Goal: Task Accomplishment & Management: Complete application form

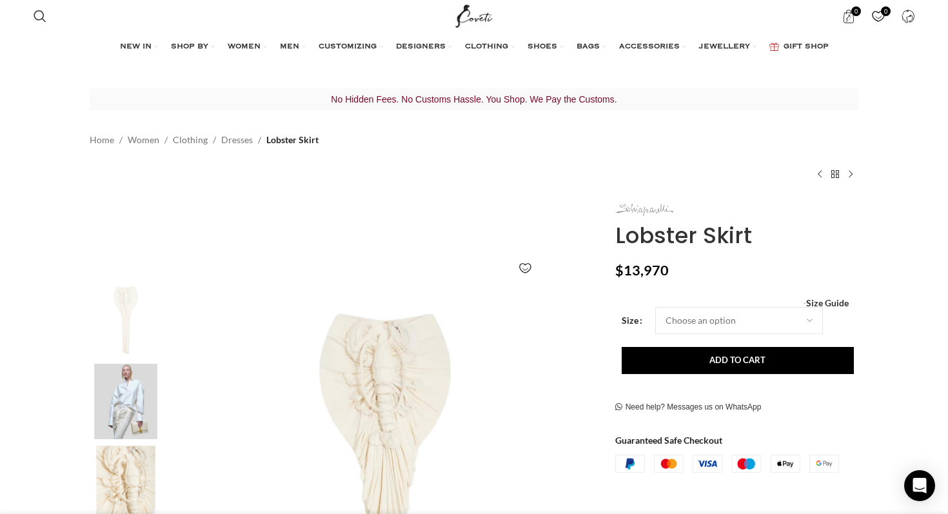
click at [622, 212] on img at bounding box center [644, 210] width 58 height 12
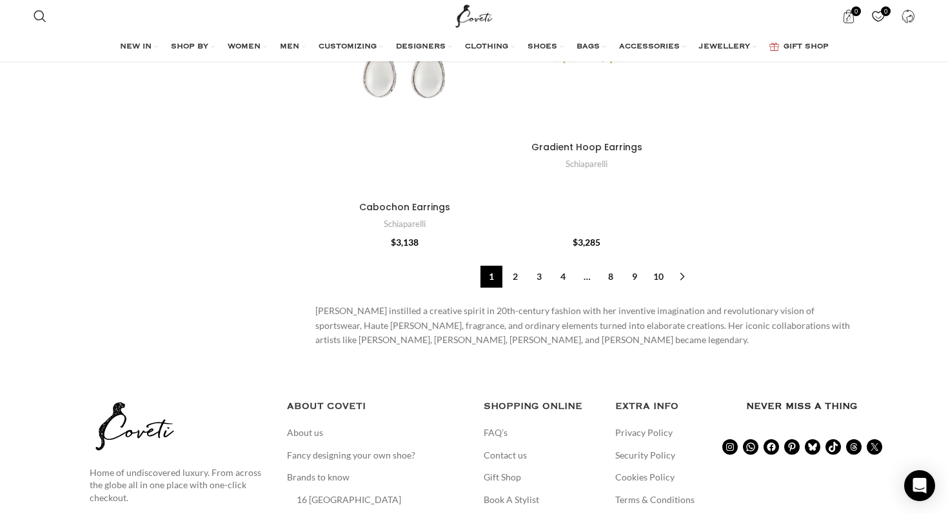
scroll to position [4681, 0]
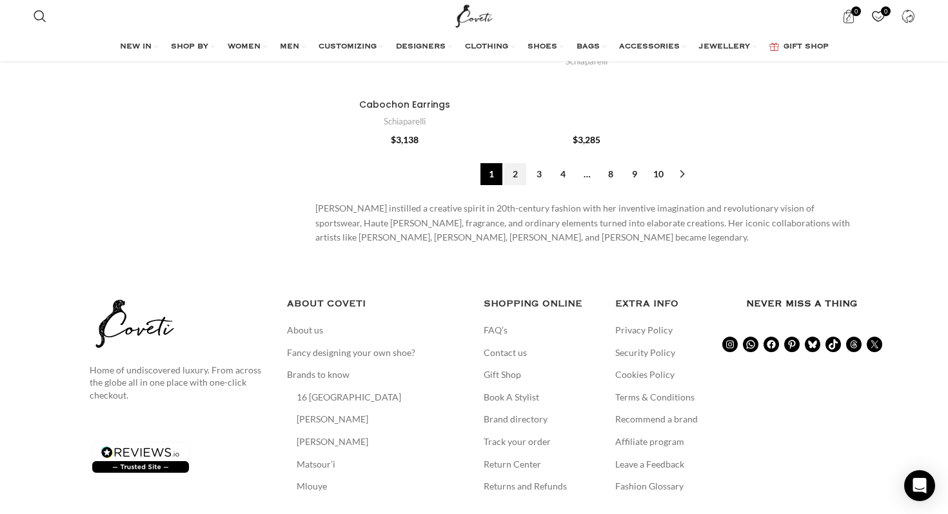
click at [514, 181] on link "2" at bounding box center [515, 174] width 22 height 22
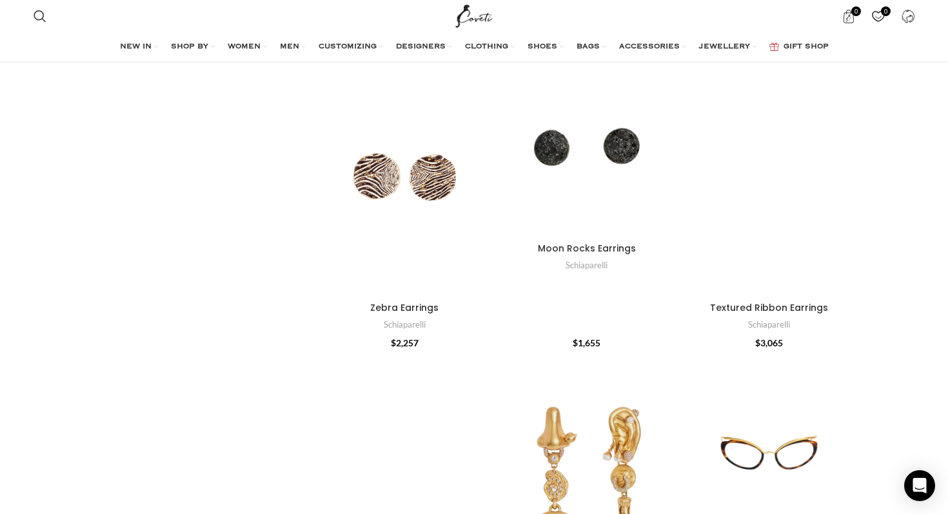
scroll to position [524, 0]
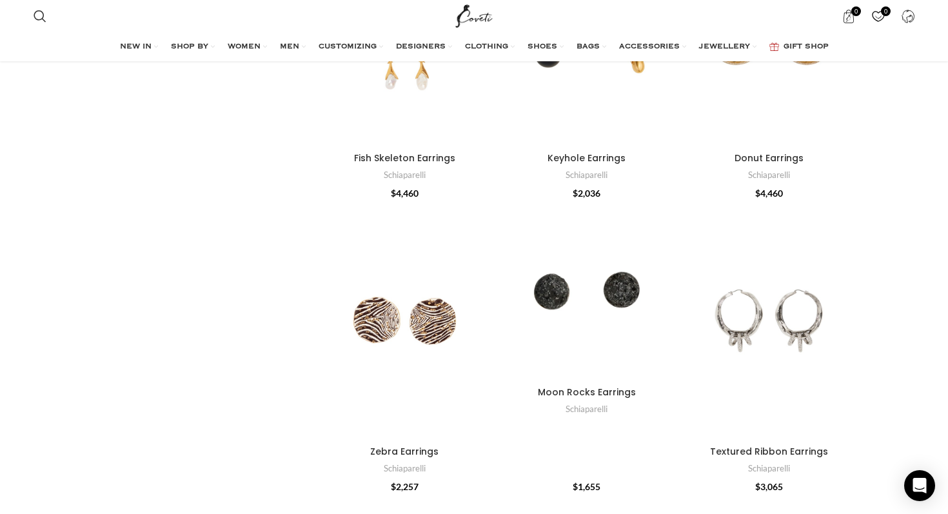
click at [507, 246] on div "Moon Rocks Earrings" at bounding box center [542, 291] width 89 height 179
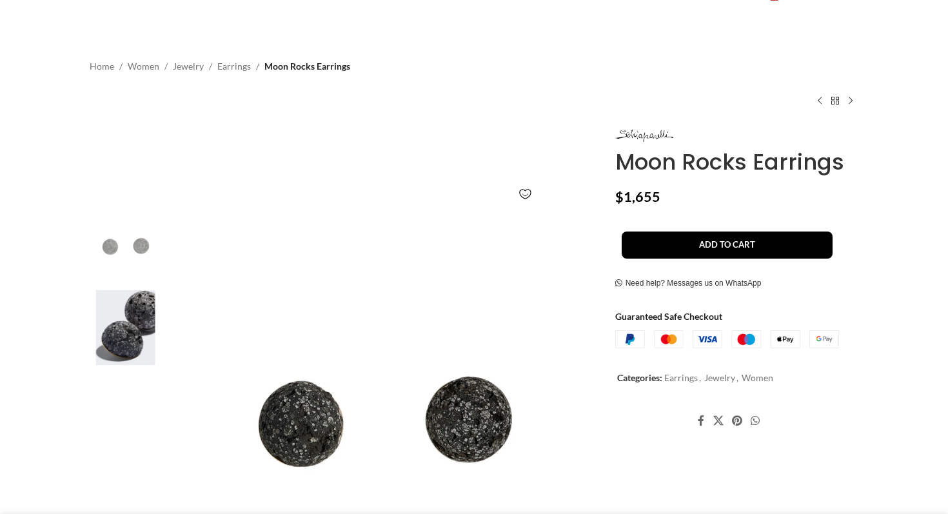
scroll to position [61, 0]
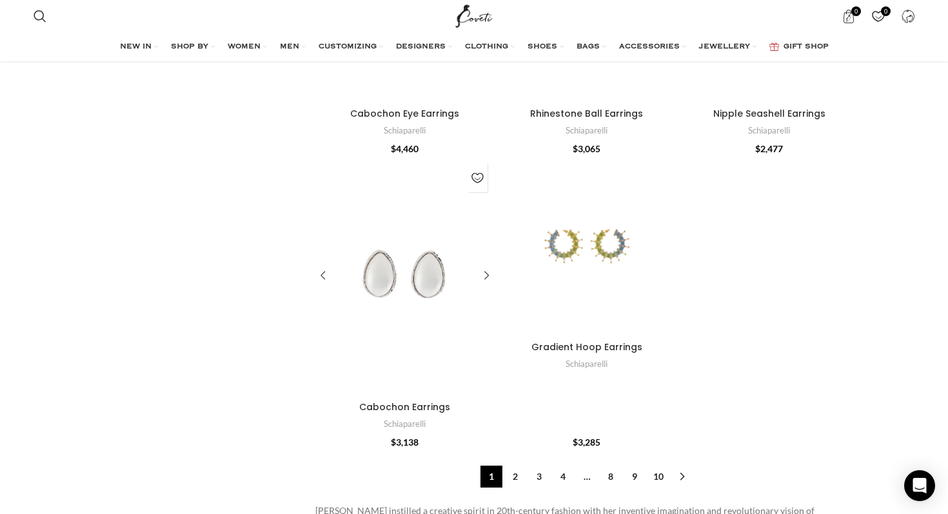
scroll to position [4488, 0]
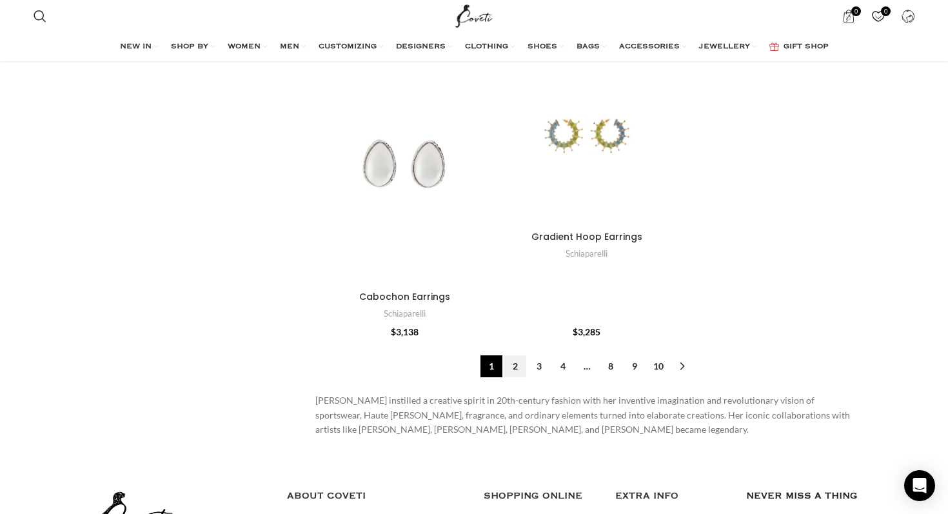
click at [509, 369] on link "2" at bounding box center [515, 366] width 22 height 22
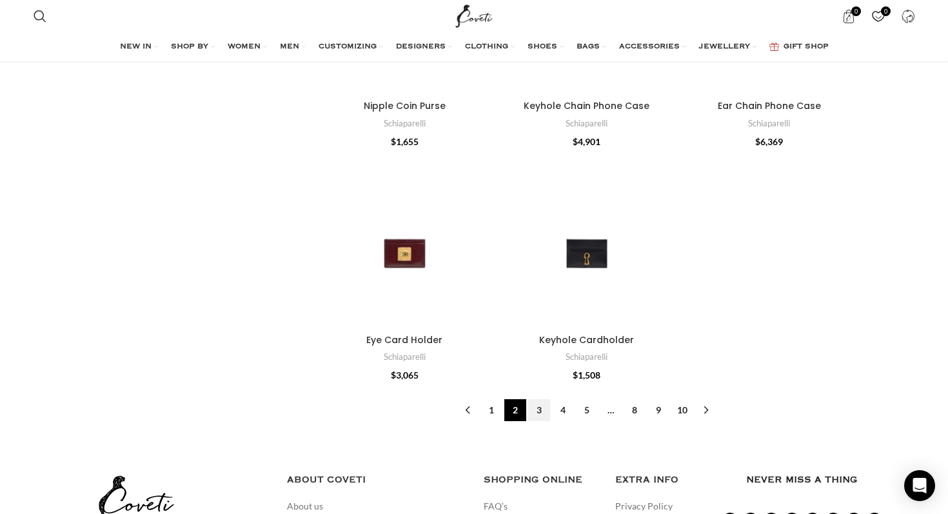
scroll to position [4140, 0]
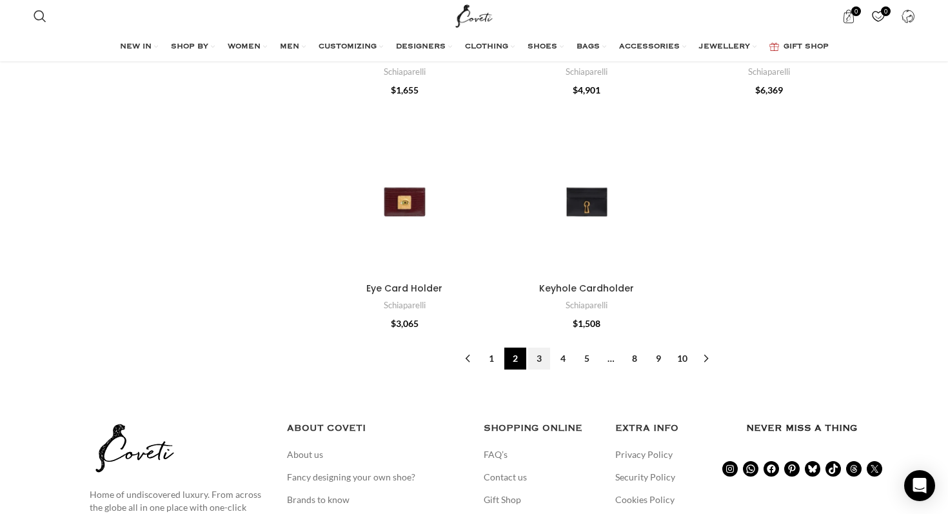
click at [538, 360] on link "3" at bounding box center [539, 359] width 22 height 22
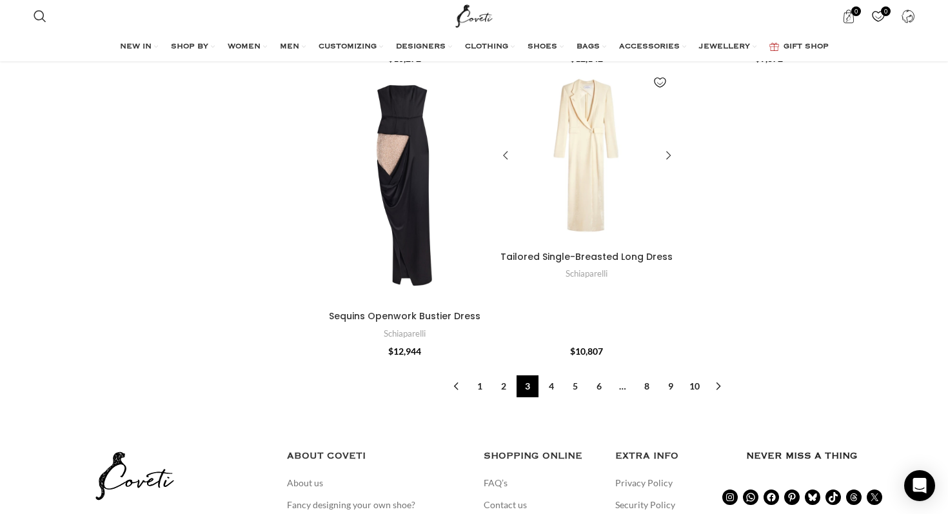
scroll to position [4124, 0]
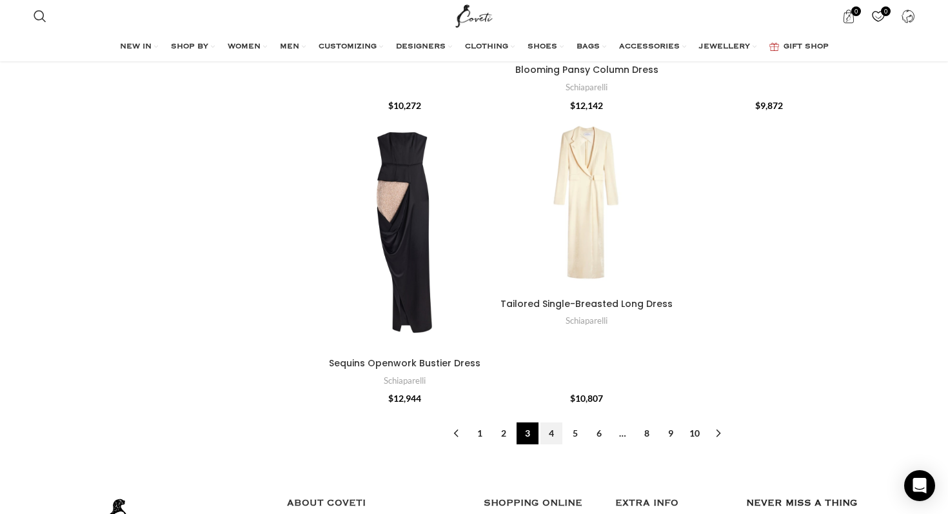
click at [552, 433] on link "4" at bounding box center [551, 433] width 22 height 22
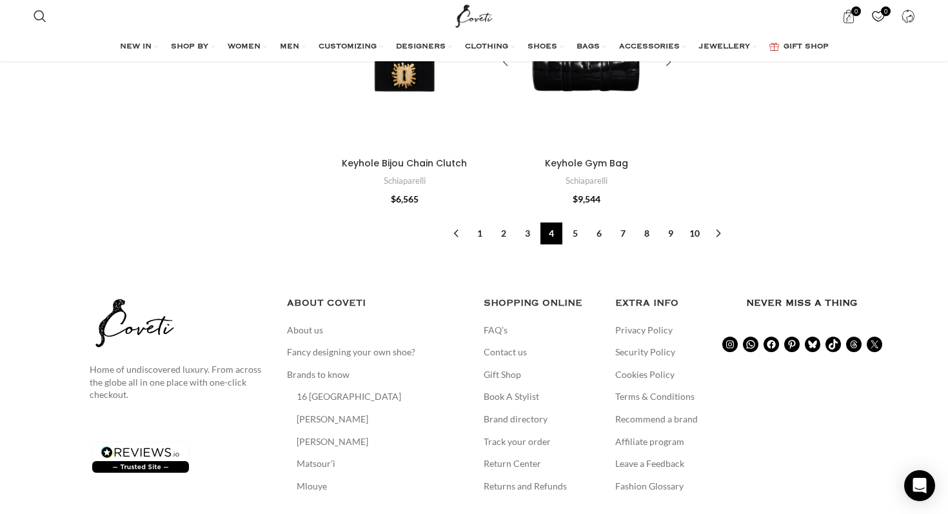
scroll to position [4290, 0]
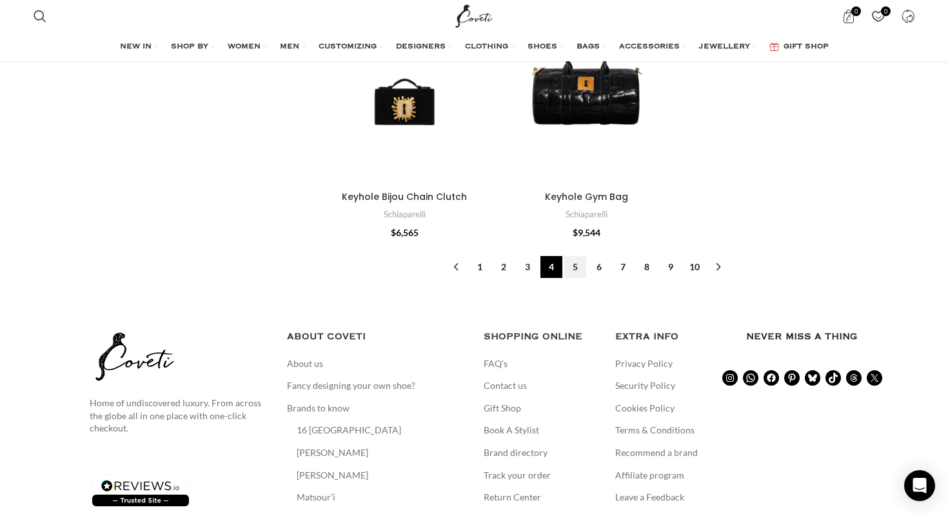
click at [578, 265] on link "5" at bounding box center [575, 267] width 22 height 22
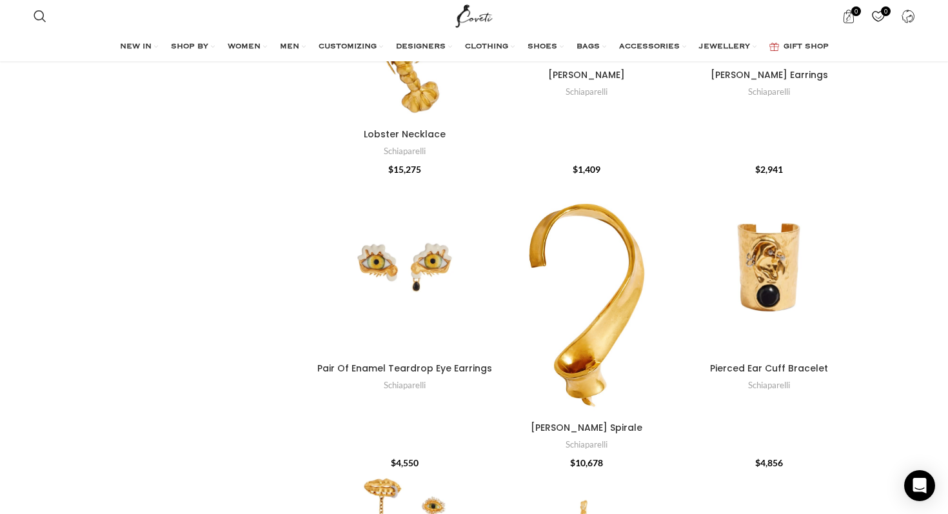
scroll to position [2774, 0]
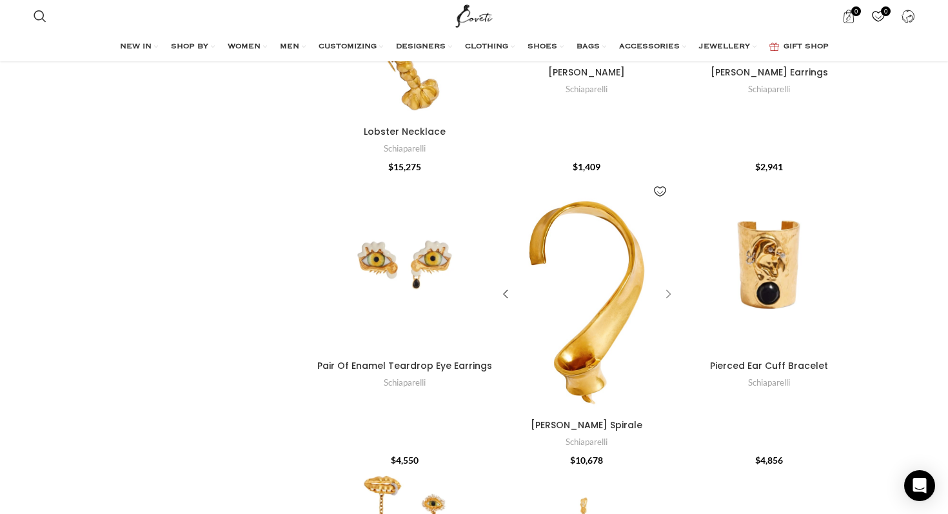
click at [665, 293] on div "Collier Ruban Spirale" at bounding box center [665, 294] width 19 height 19
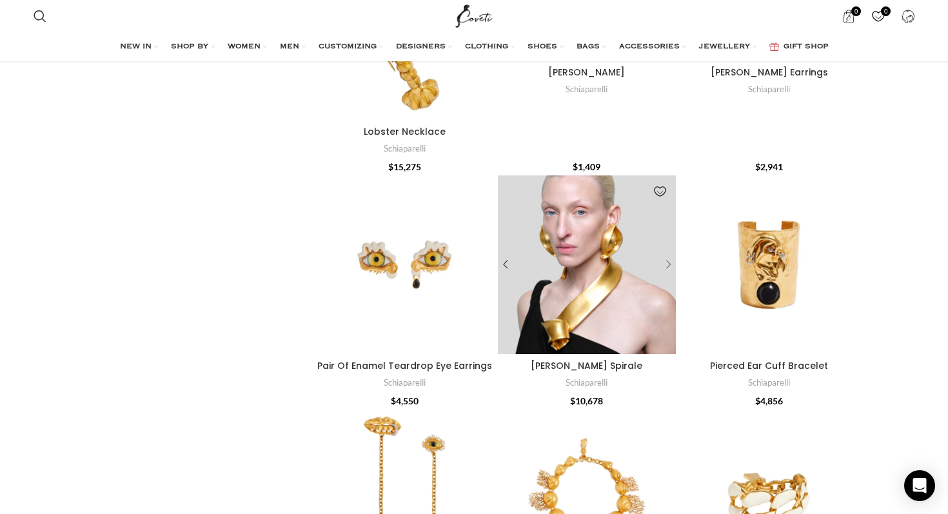
click at [665, 293] on div "Collier Ruban Spirale" at bounding box center [645, 264] width 59 height 179
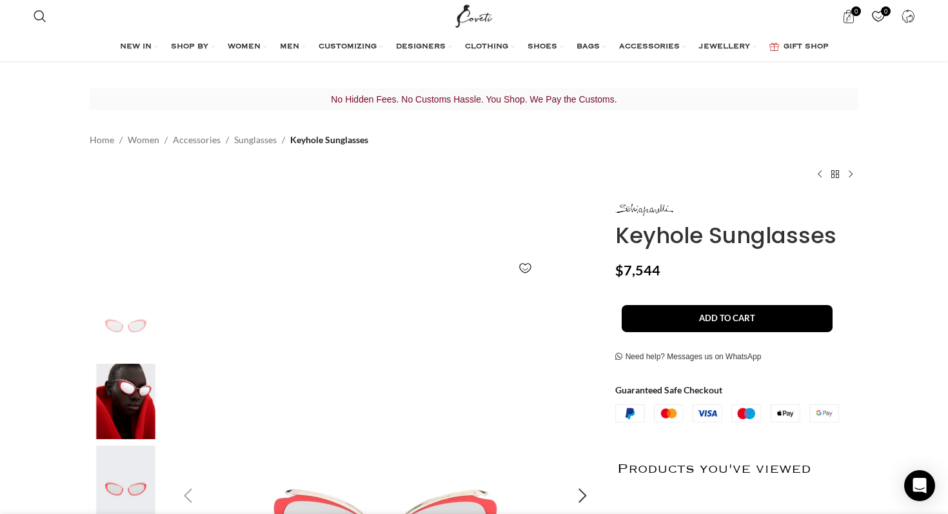
scroll to position [101, 0]
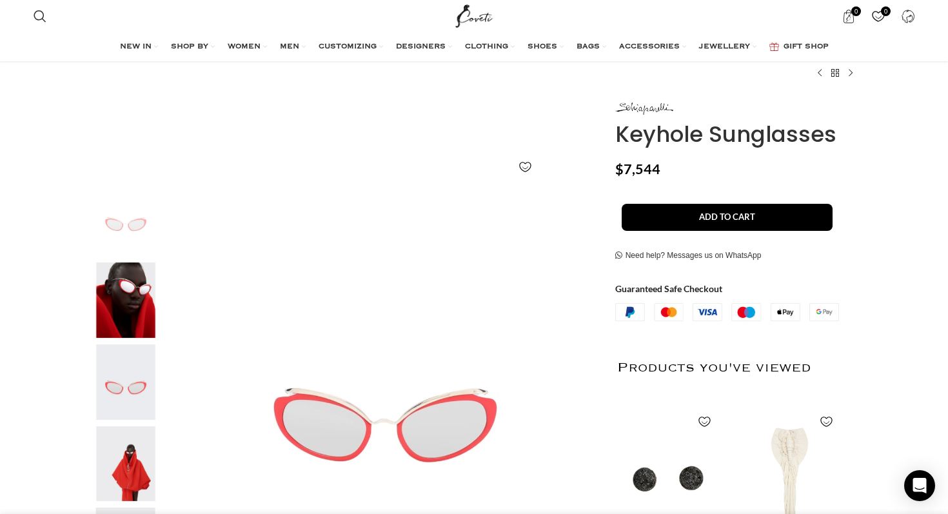
click at [129, 291] on img "2 / 6" at bounding box center [125, 299] width 79 height 75
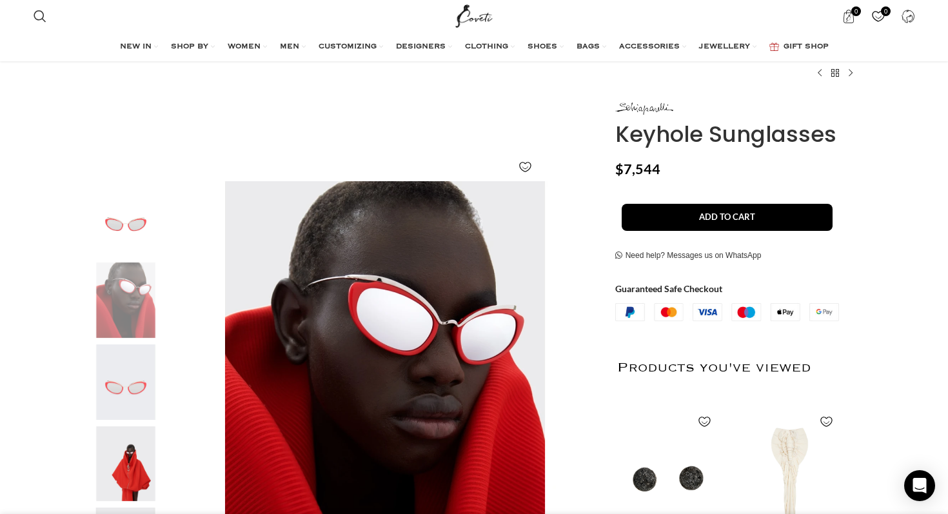
click at [142, 361] on img "3 / 6" at bounding box center [125, 381] width 79 height 75
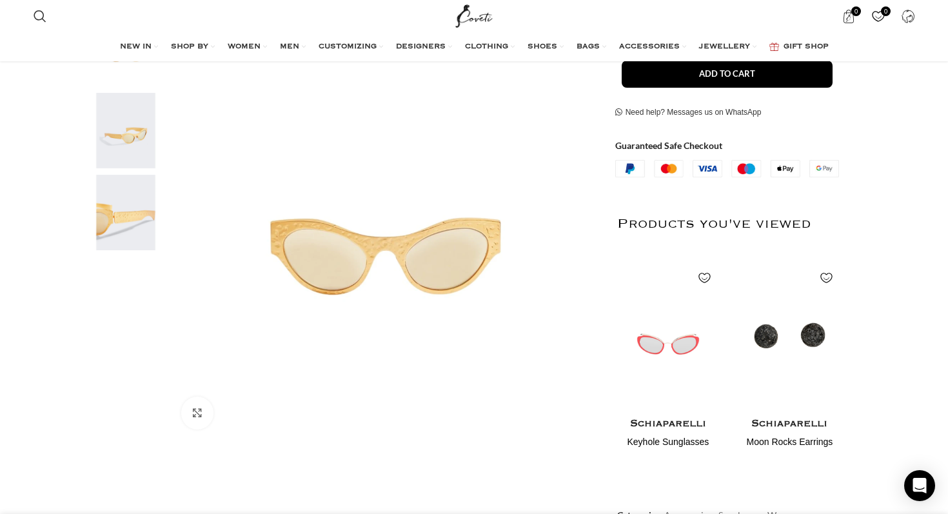
scroll to position [276, 0]
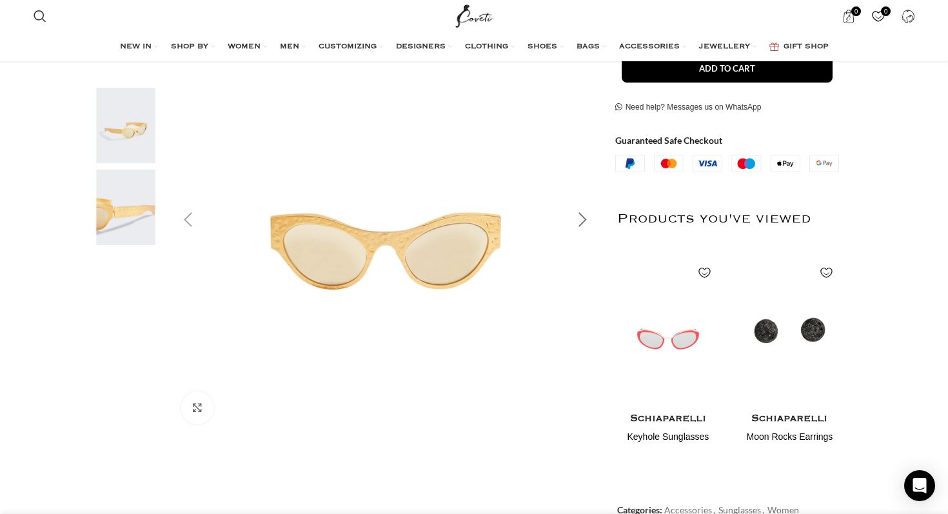
click at [576, 214] on div "Next slide" at bounding box center [583, 220] width 32 height 32
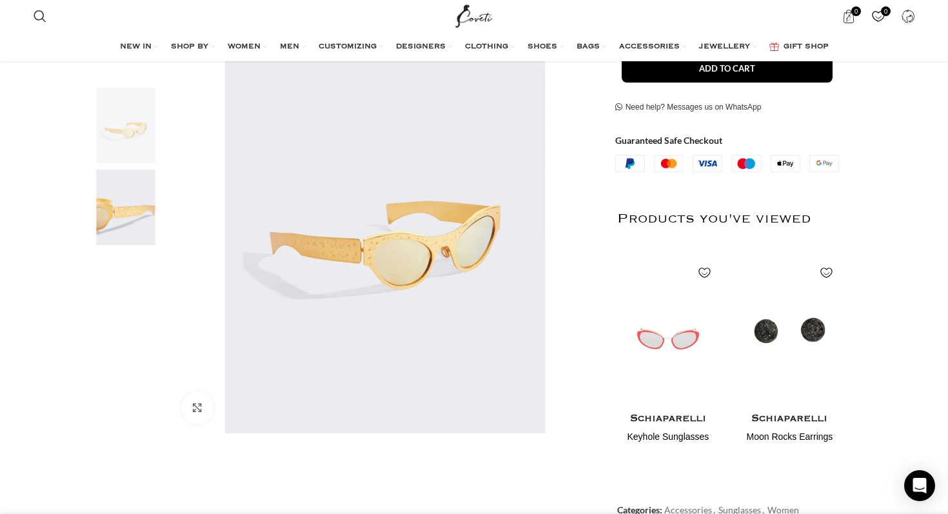
scroll to position [0, 271]
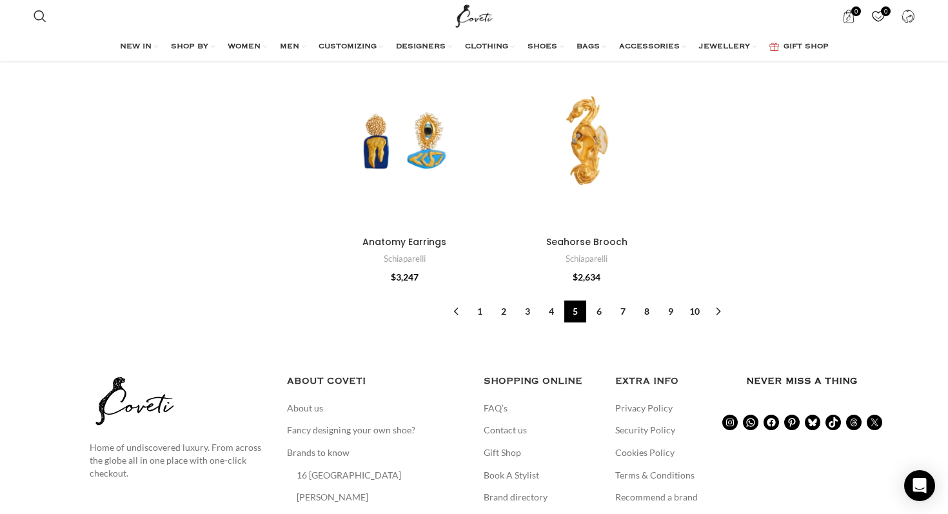
scroll to position [4193, 0]
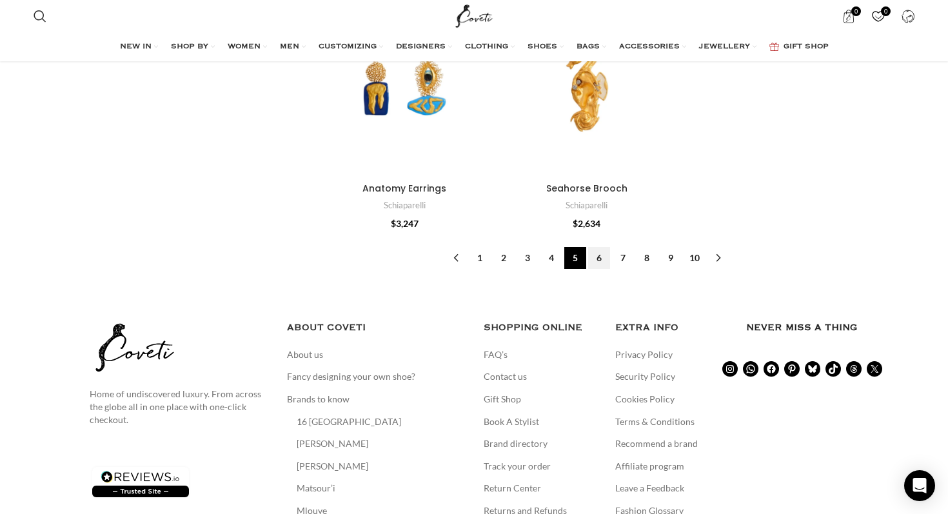
click at [603, 247] on link "6" at bounding box center [599, 258] width 22 height 22
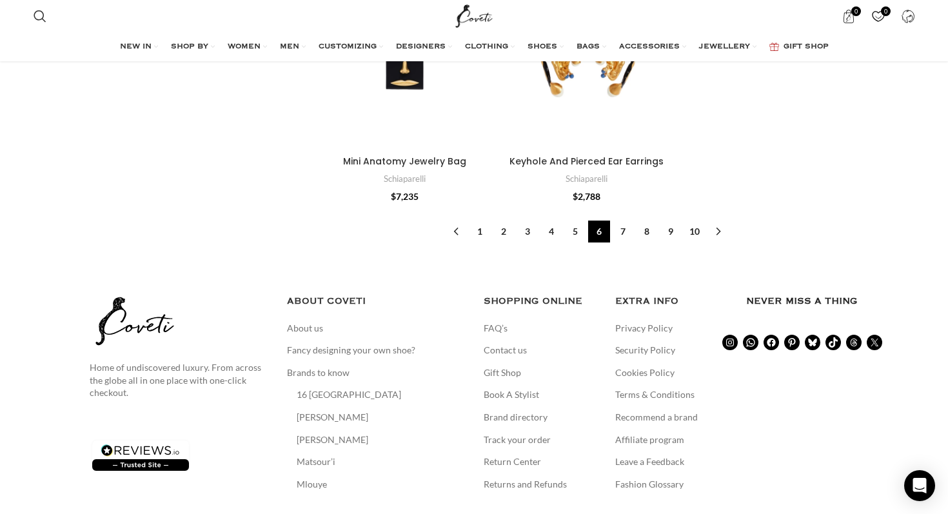
scroll to position [4327, 0]
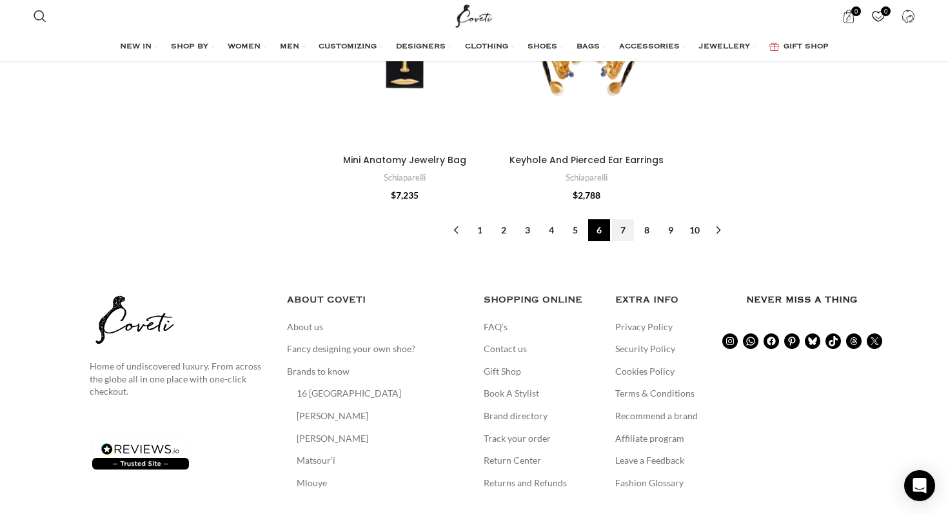
click at [622, 226] on link "7" at bounding box center [623, 230] width 22 height 22
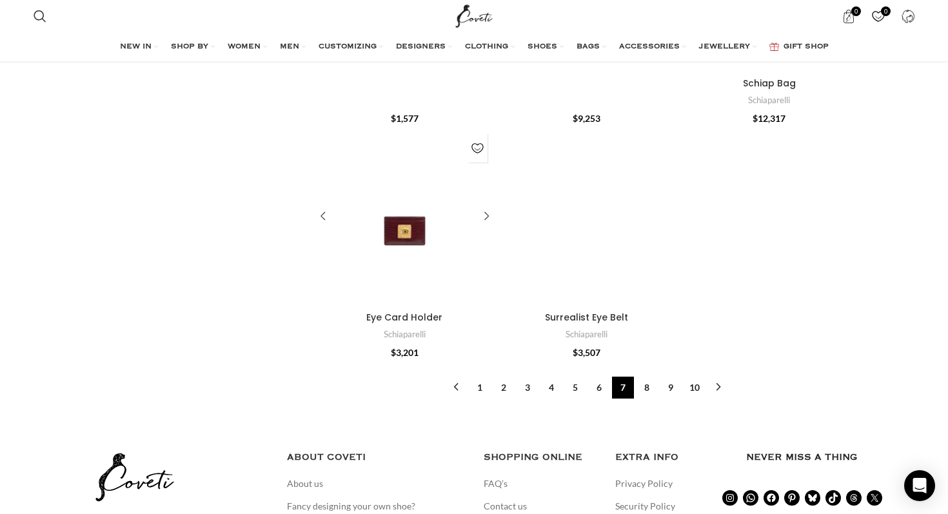
scroll to position [3890, 0]
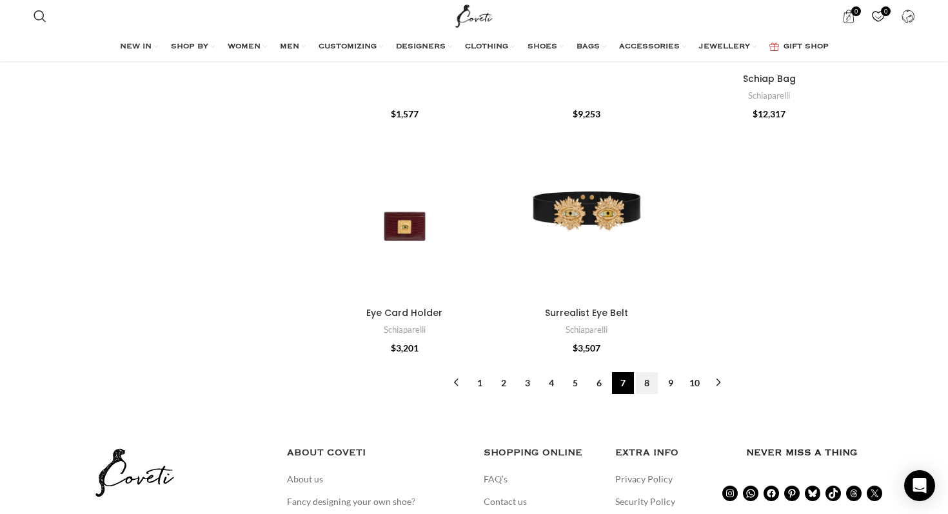
click at [642, 384] on link "8" at bounding box center [647, 383] width 22 height 22
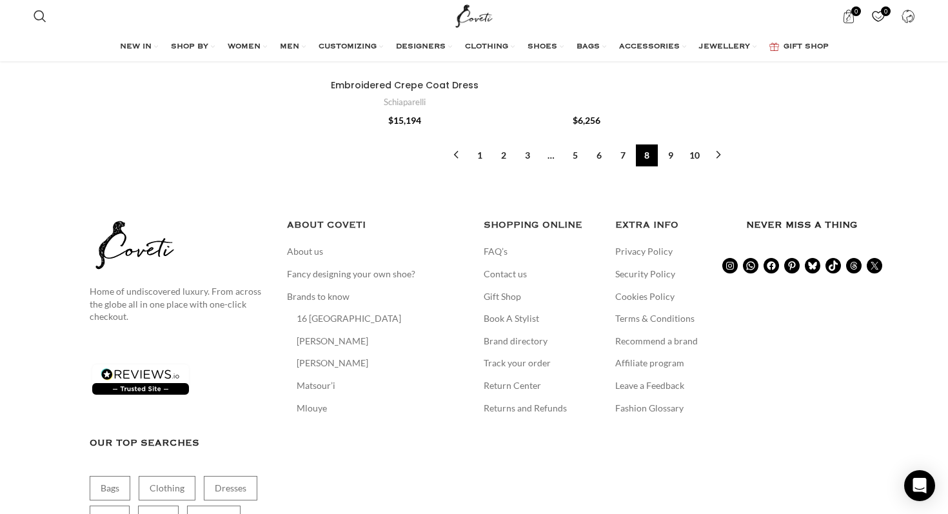
scroll to position [4600, 0]
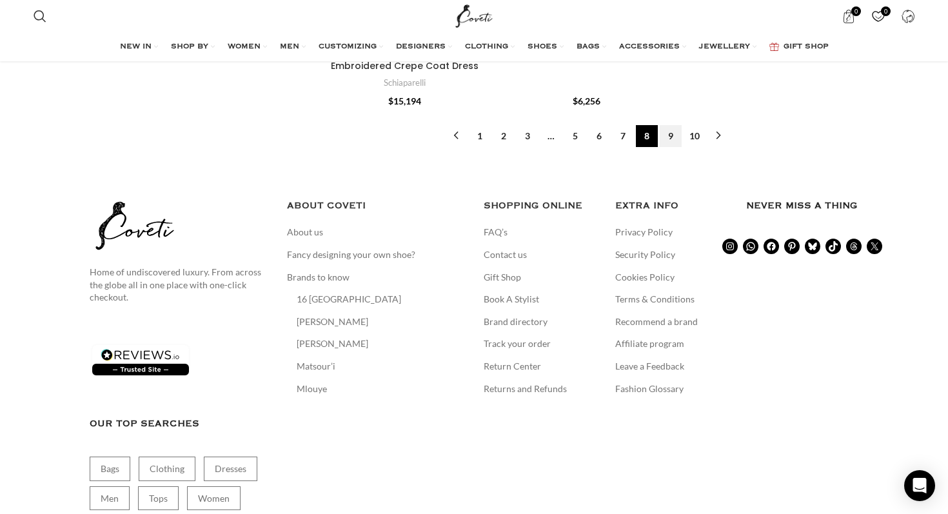
click at [674, 144] on link "9" at bounding box center [671, 136] width 22 height 22
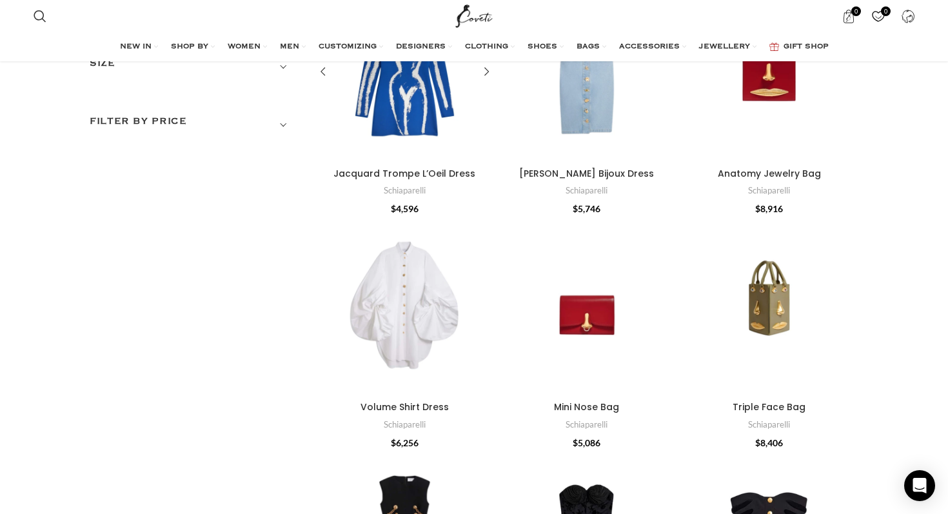
scroll to position [162, 0]
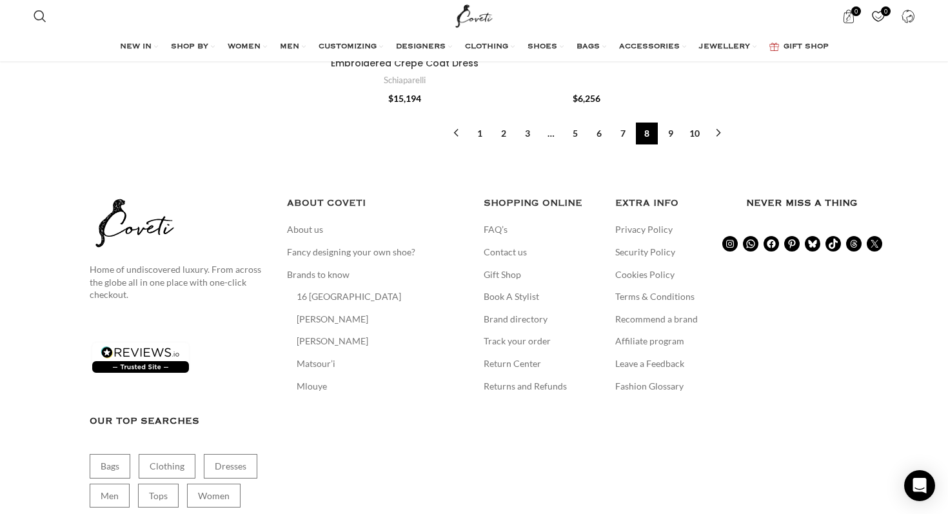
scroll to position [4554, 0]
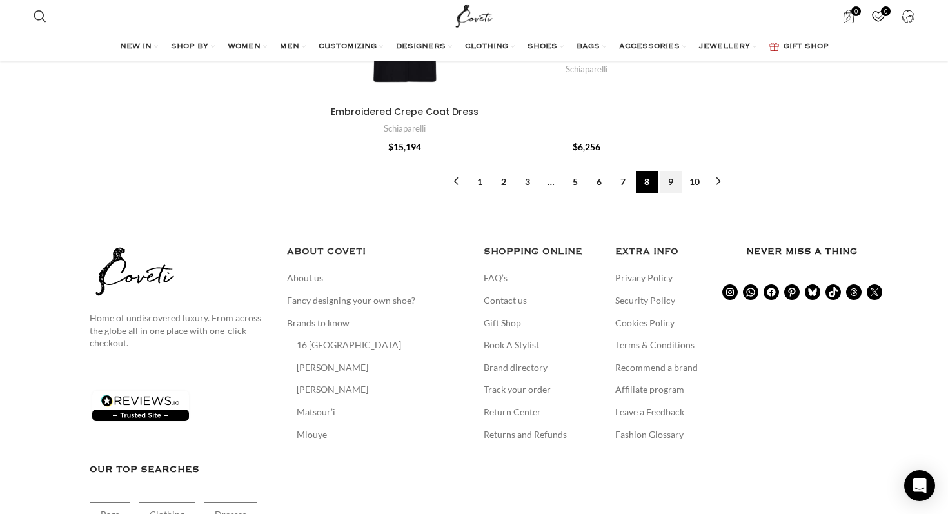
click at [680, 182] on link "9" at bounding box center [671, 182] width 22 height 22
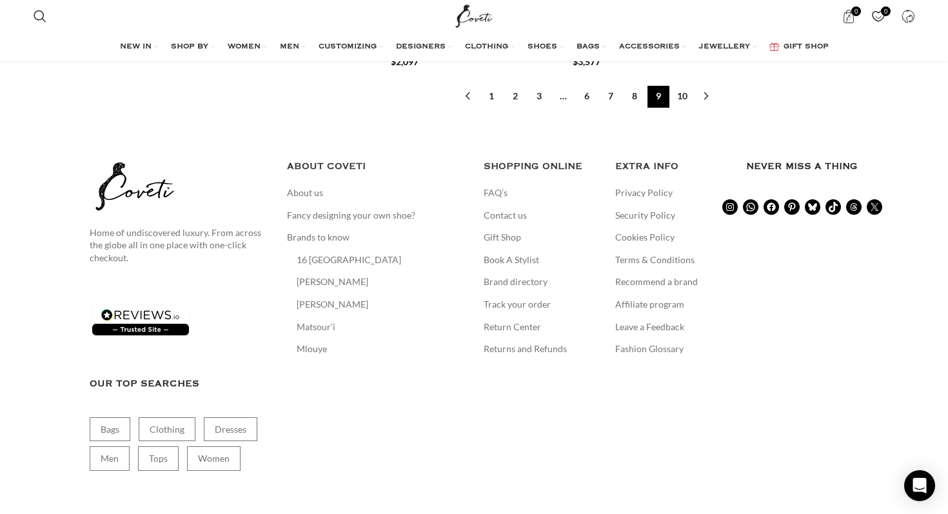
scroll to position [4368, 0]
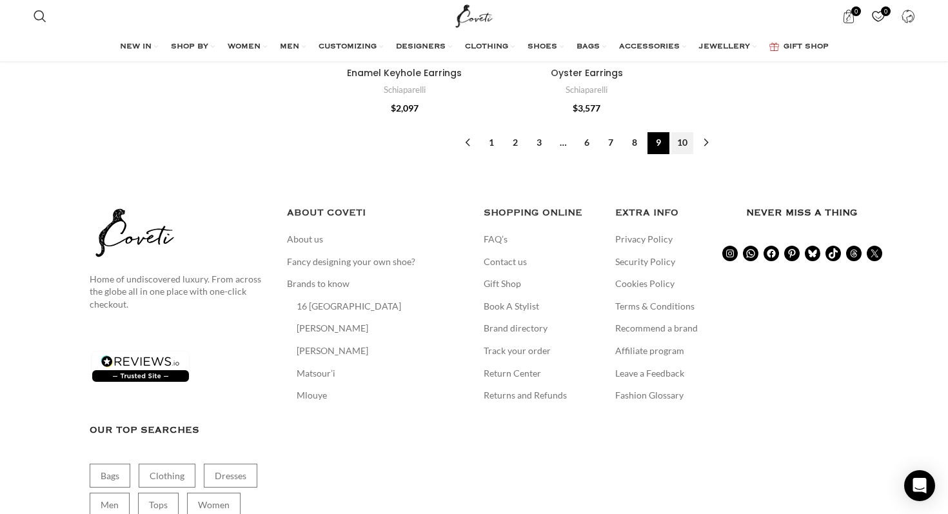
click at [683, 132] on link "10" at bounding box center [682, 143] width 22 height 22
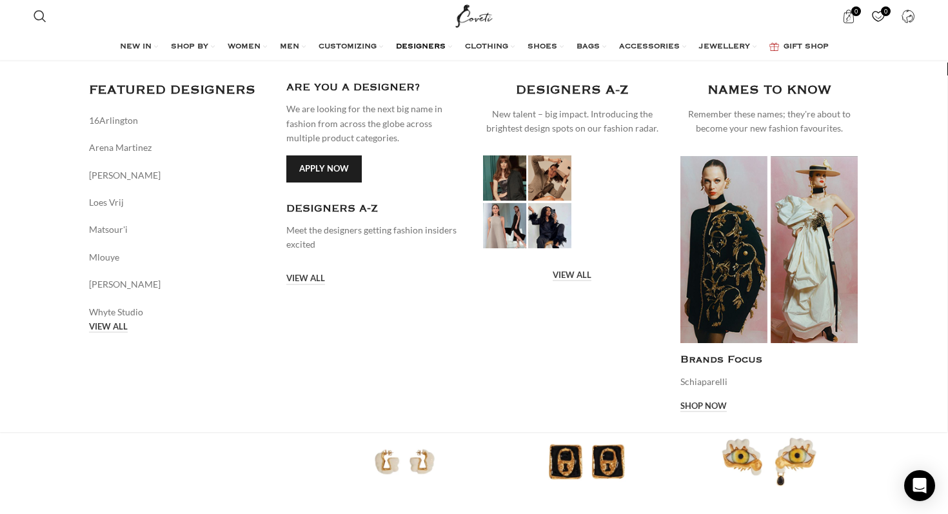
click at [340, 166] on link "Apply now" at bounding box center [323, 168] width 75 height 27
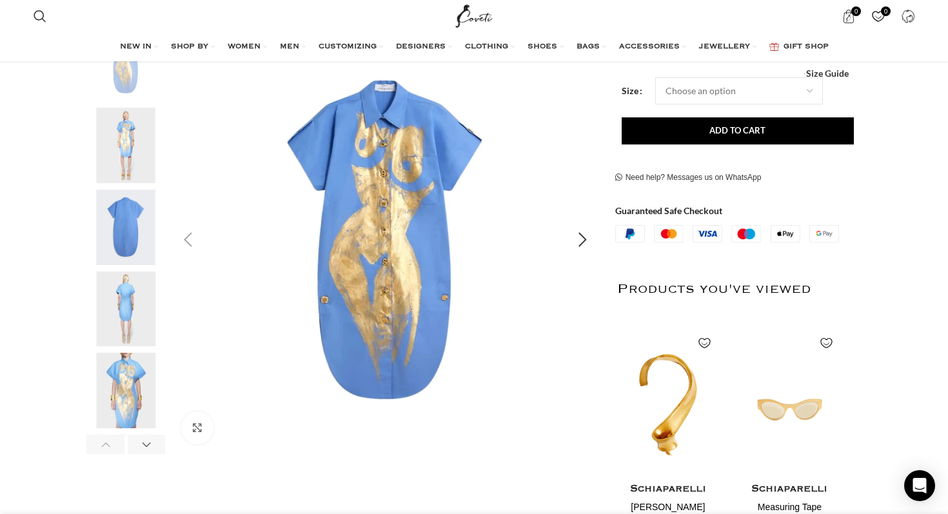
scroll to position [267, 0]
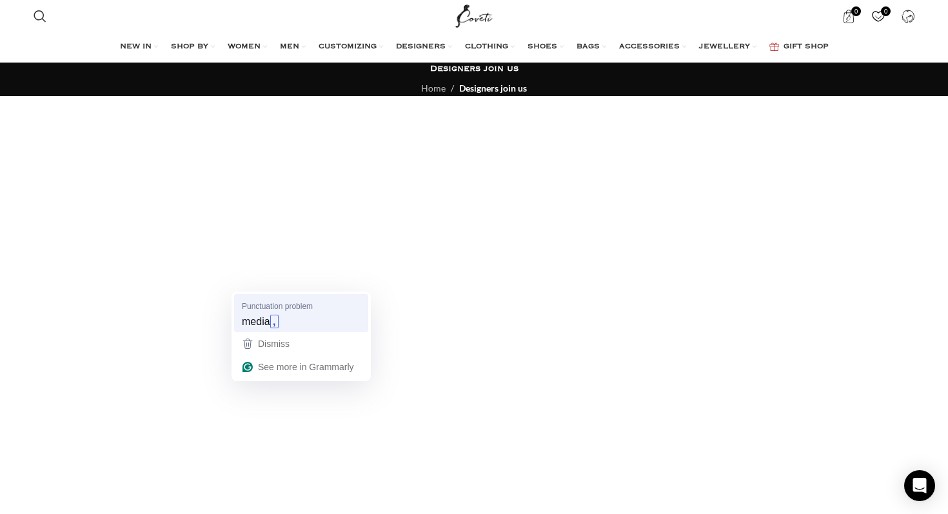
click at [273, 320] on strong "," at bounding box center [274, 322] width 8 height 14
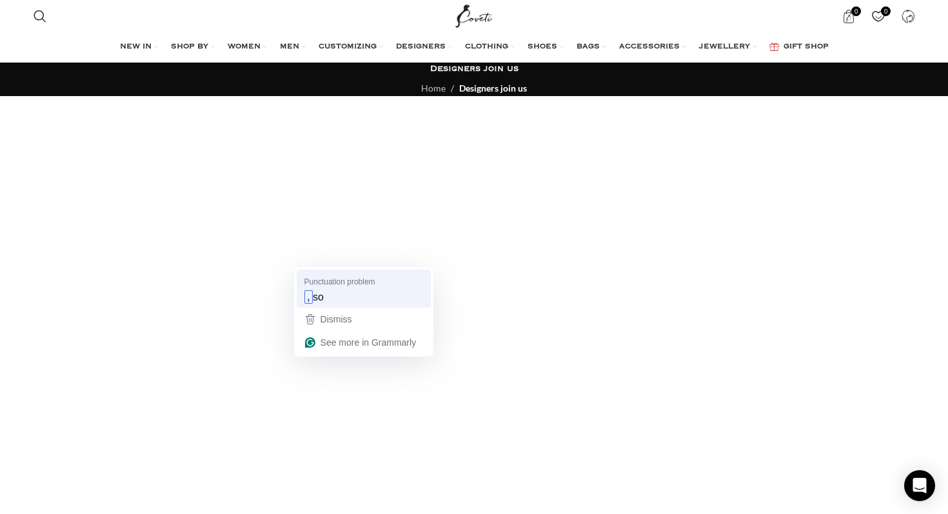
click at [316, 301] on span "so" at bounding box center [318, 297] width 11 height 14
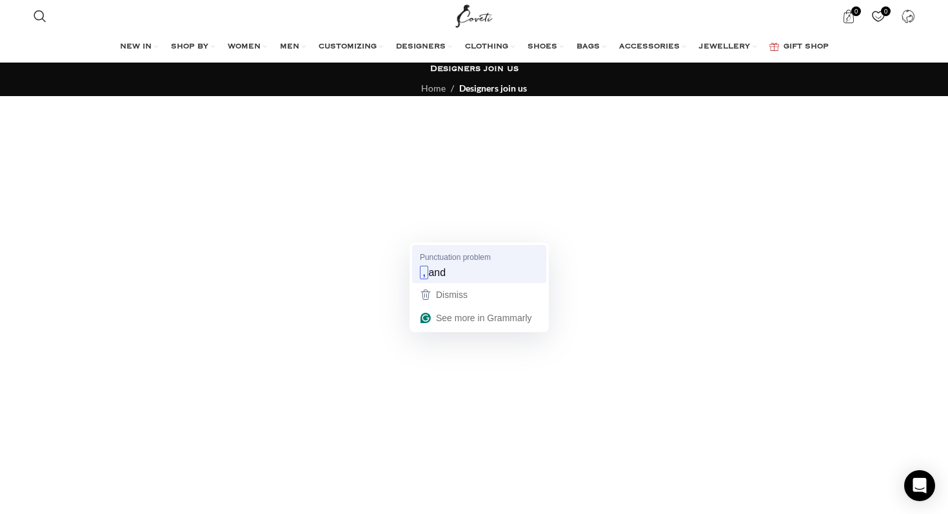
click at [431, 275] on span "and" at bounding box center [436, 272] width 17 height 14
